Goal: Information Seeking & Learning: Learn about a topic

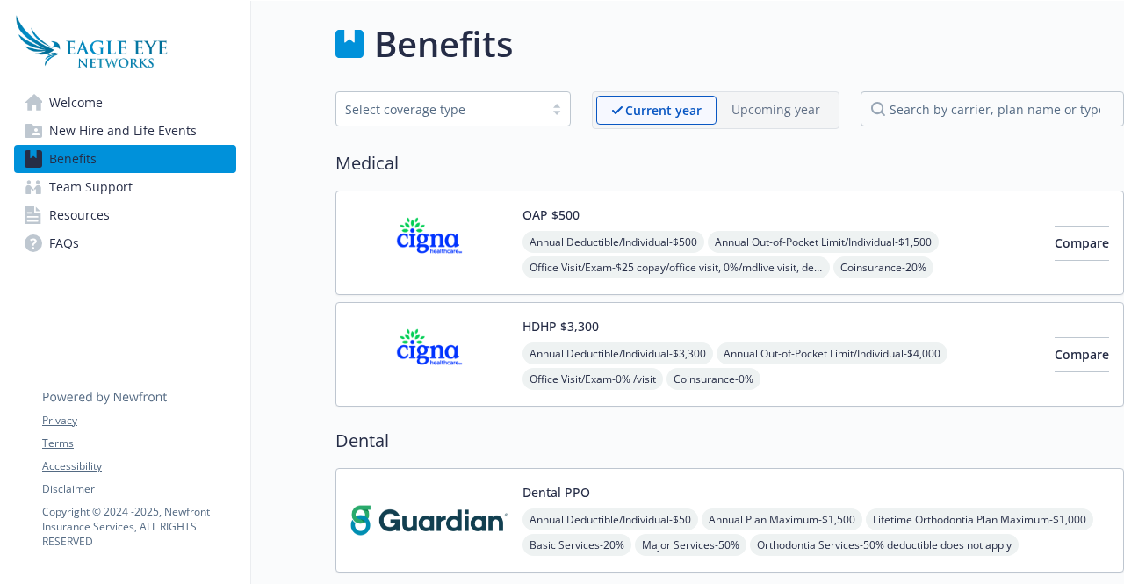
scroll to position [0, 13]
